Goal: Task Accomplishment & Management: Use online tool/utility

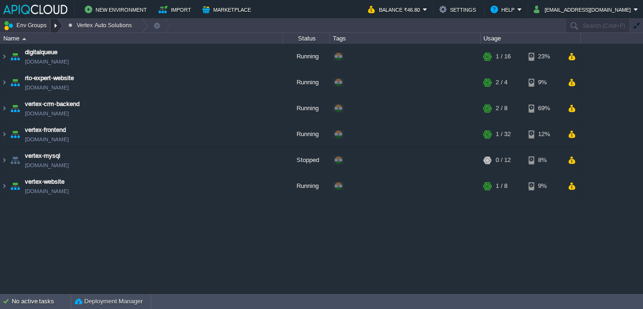
click at [56, 24] on div at bounding box center [56, 26] width 13 height 14
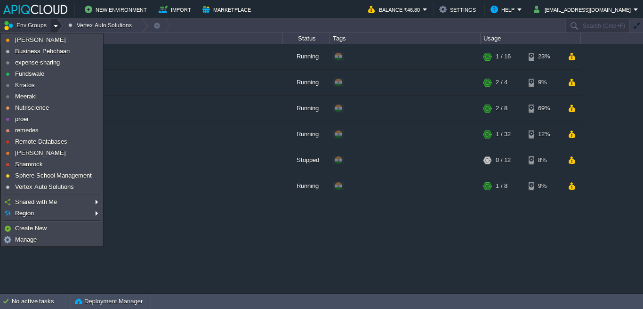
click at [207, 274] on div "aasa-pgsql [DOMAIN_NAME] Running Remote Databases Edit RAM 6% CPU 1% 1 / 16 14%…" at bounding box center [321, 168] width 643 height 249
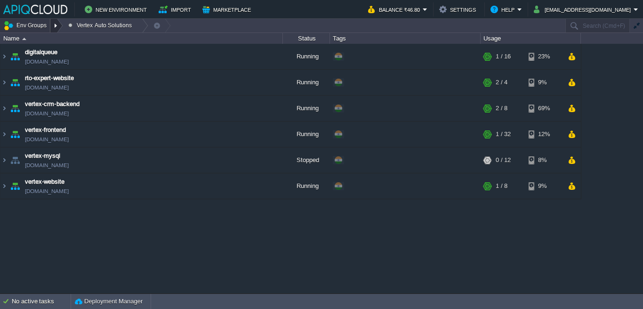
click at [50, 23] on div at bounding box center [56, 26] width 13 height 14
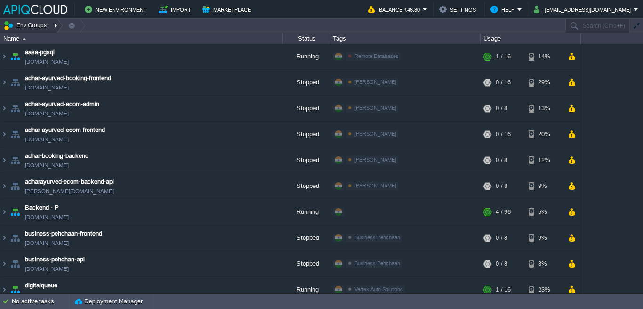
click at [53, 25] on div at bounding box center [56, 26] width 13 height 14
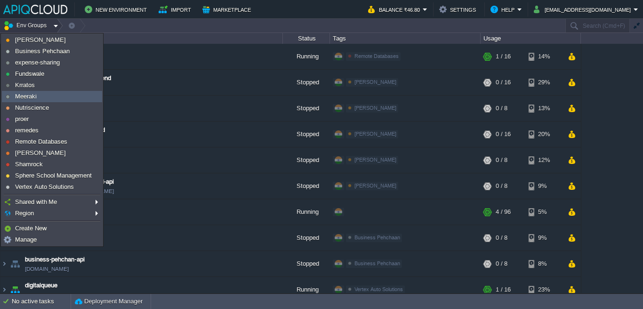
click at [36, 99] on link "Meeraki" at bounding box center [51, 96] width 99 height 10
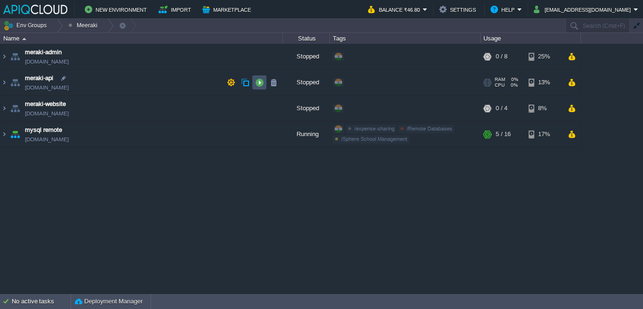
click at [261, 81] on button "button" at bounding box center [259, 82] width 8 height 8
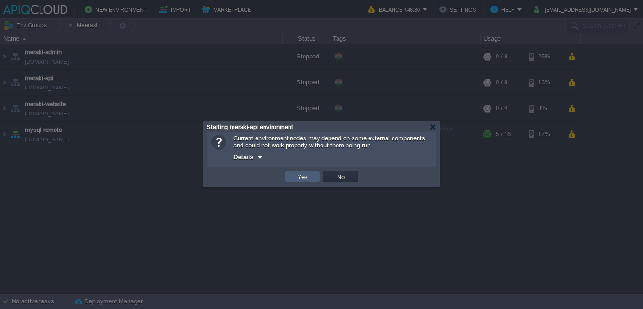
click at [301, 178] on button "Yes" at bounding box center [303, 176] width 16 height 8
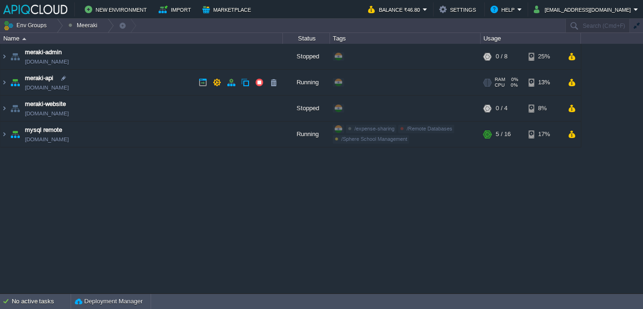
click at [69, 89] on link "[DOMAIN_NAME]" at bounding box center [47, 87] width 44 height 9
click at [123, 83] on td "meraki-api [DOMAIN_NAME]" at bounding box center [141, 83] width 283 height 26
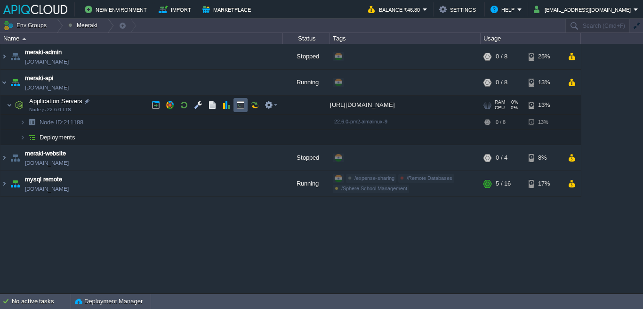
click at [236, 106] on button "button" at bounding box center [240, 105] width 8 height 8
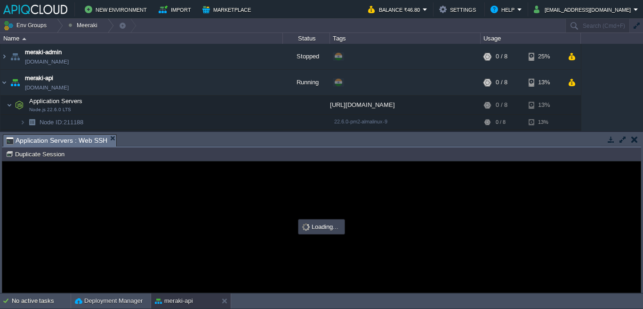
type input "#000000"
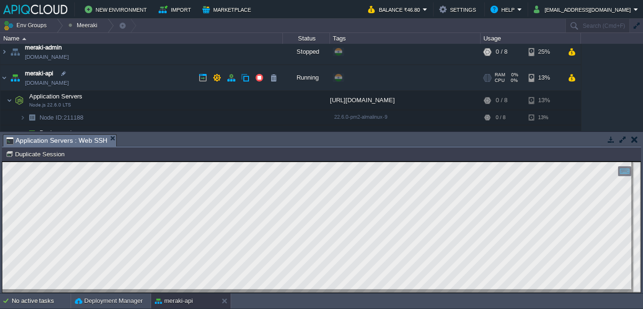
scroll to position [40, 0]
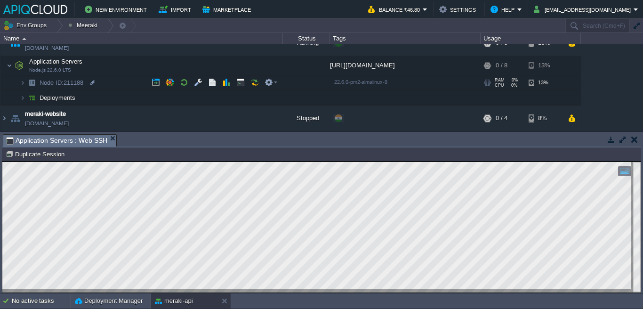
click at [104, 82] on td "Node ID: 211188" at bounding box center [141, 82] width 283 height 15
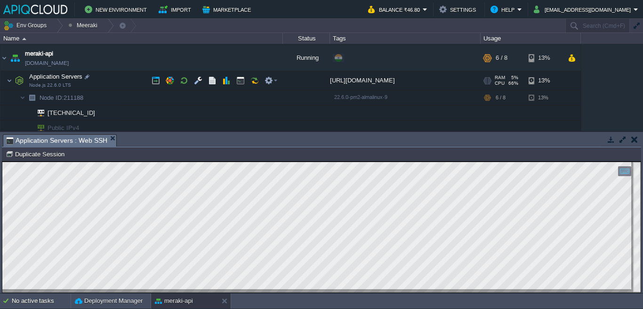
scroll to position [21, 0]
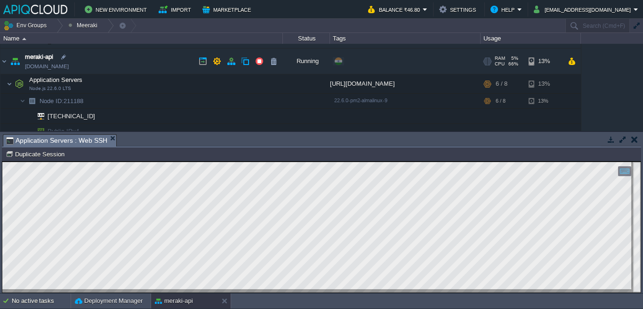
click at [69, 68] on link "[DOMAIN_NAME]" at bounding box center [47, 66] width 44 height 9
click at [245, 27] on td "Env Groups [PERSON_NAME]" at bounding box center [282, 26] width 565 height 14
